Goal: Task Accomplishment & Management: Use online tool/utility

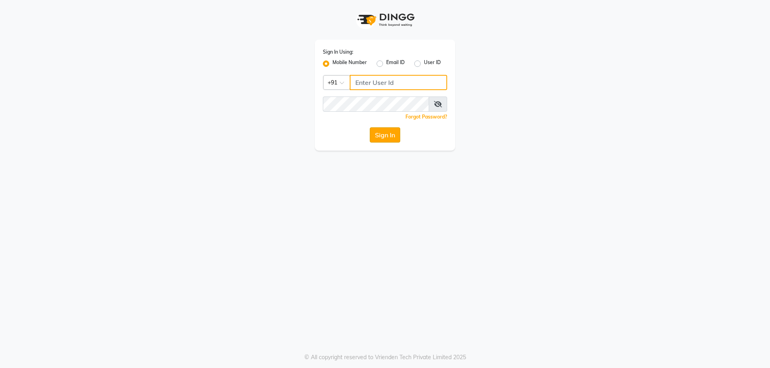
type input "9878353001"
click at [380, 135] on button "Sign In" at bounding box center [385, 134] width 30 height 15
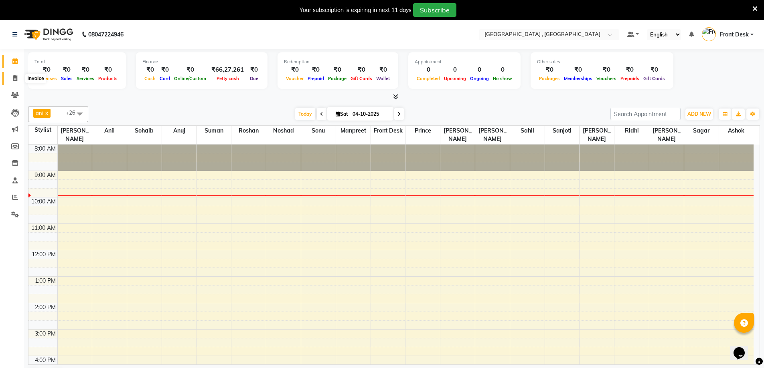
click at [14, 77] on icon at bounding box center [15, 78] width 4 height 6
select select "service"
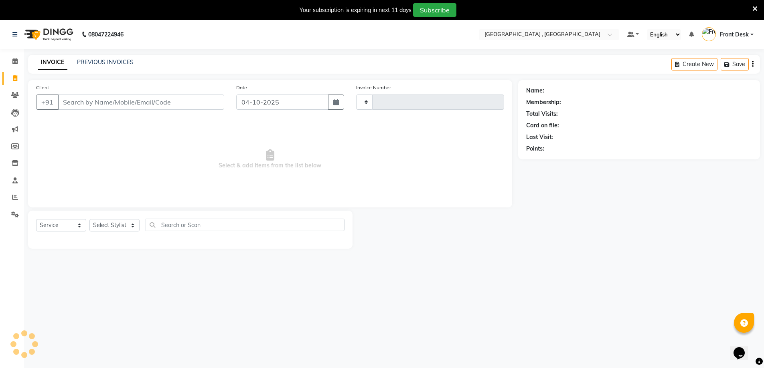
type input "2229"
select select "5111"
click at [100, 63] on link "PREVIOUS INVOICES" at bounding box center [105, 62] width 57 height 7
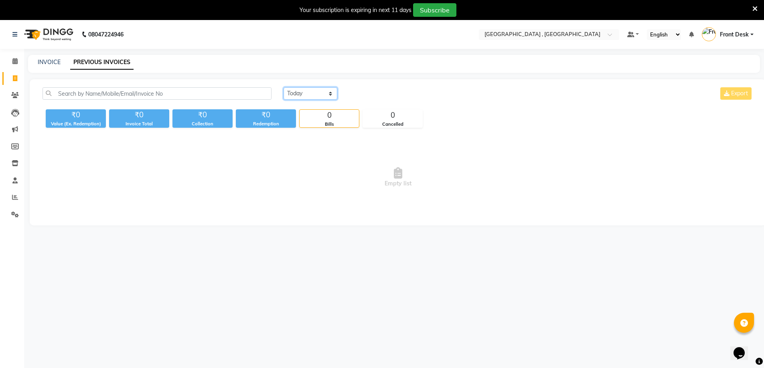
click at [293, 93] on select "[DATE] [DATE] Custom Range" at bounding box center [310, 93] width 54 height 12
select select "yesterday"
click at [283, 87] on select "[DATE] [DATE] Custom Range" at bounding box center [310, 93] width 54 height 12
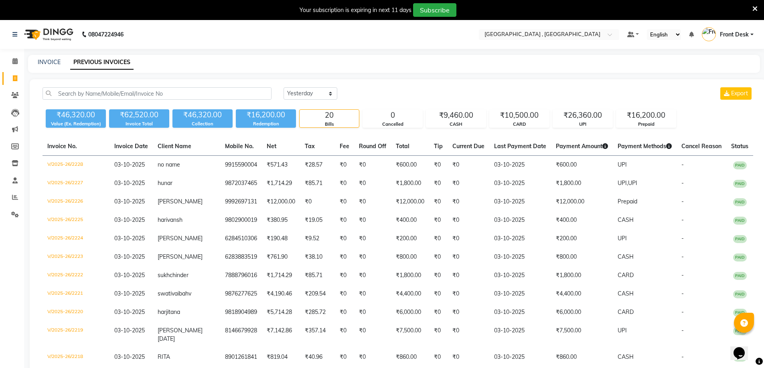
click at [753, 7] on icon at bounding box center [754, 8] width 5 height 7
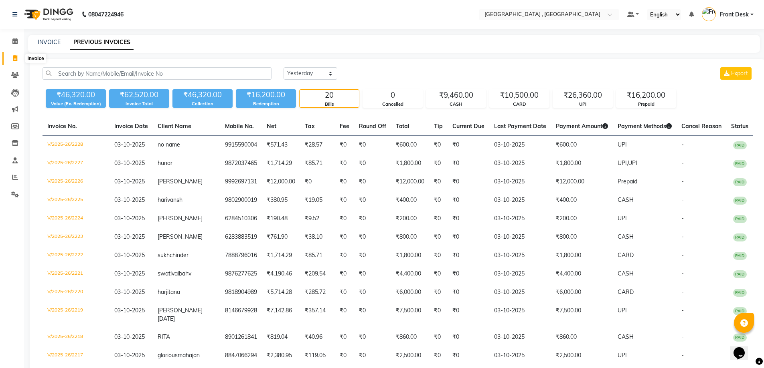
click at [14, 60] on icon at bounding box center [15, 58] width 4 height 6
select select "service"
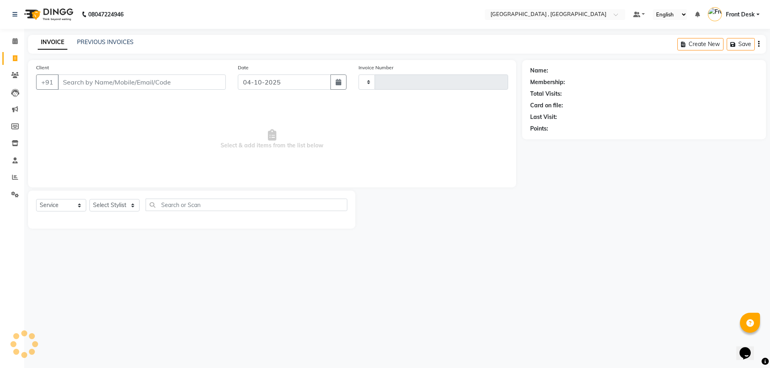
type input "2229"
select select "5111"
